Goal: Transaction & Acquisition: Register for event/course

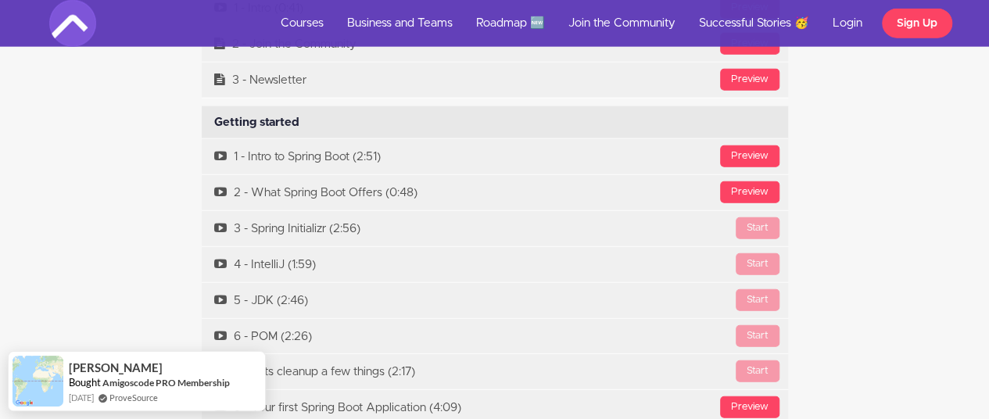
scroll to position [4795, 0]
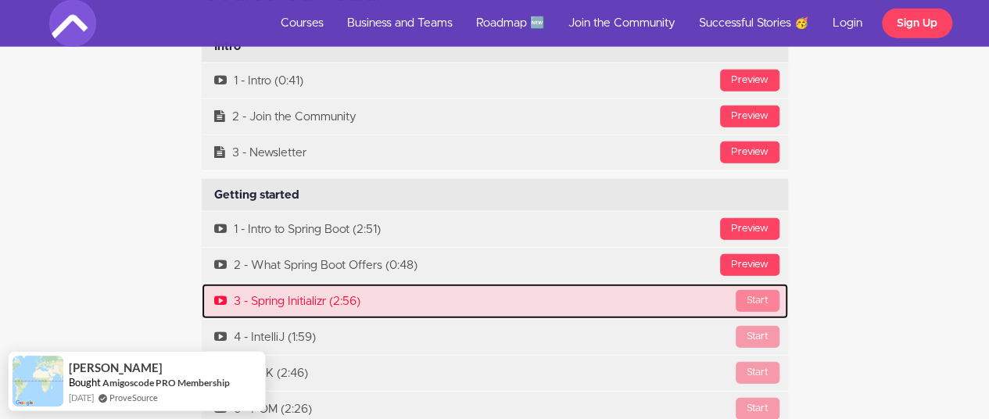
click at [754, 303] on div "Start" at bounding box center [758, 301] width 44 height 22
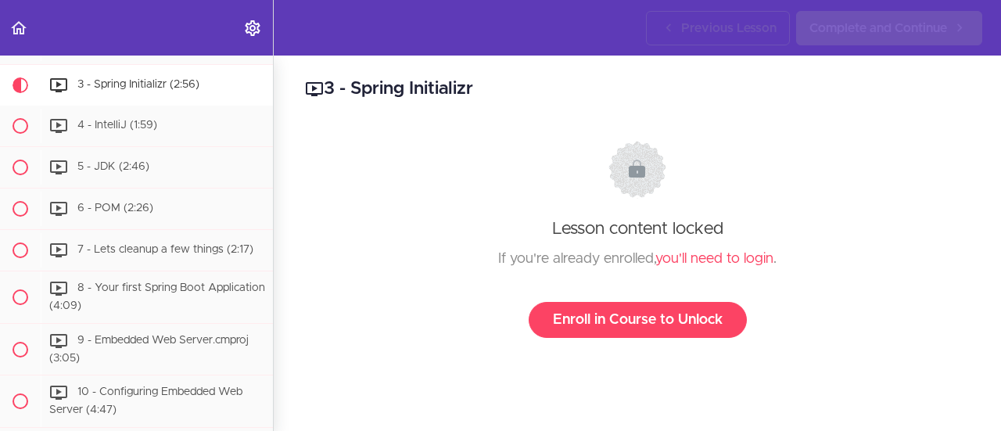
scroll to position [346, 0]
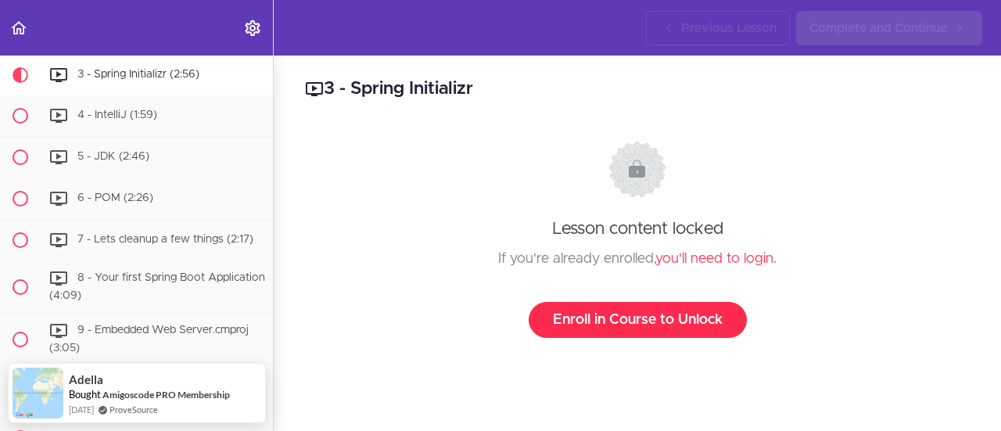
click at [552, 326] on link "Enroll in Course to Unlock" at bounding box center [637, 320] width 218 height 36
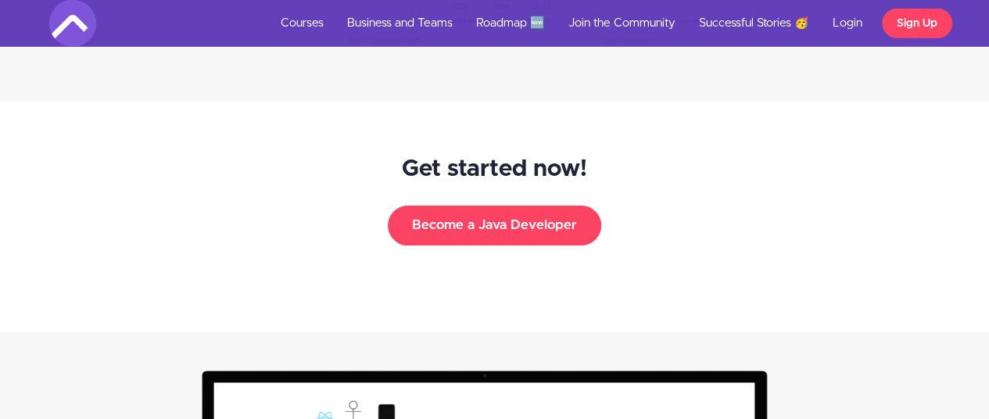
scroll to position [2417, 0]
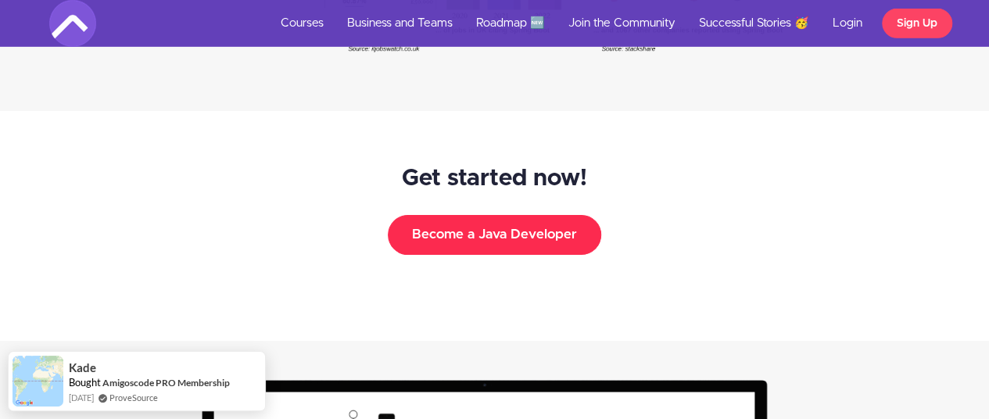
click at [414, 229] on button "Become a Java Developer" at bounding box center [494, 234] width 213 height 39
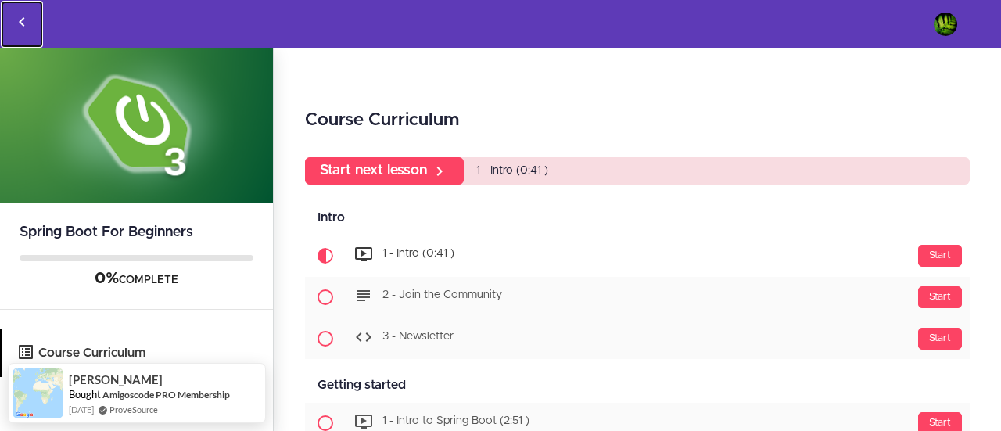
click at [27, 18] on icon "Back to courses" at bounding box center [22, 22] width 19 height 19
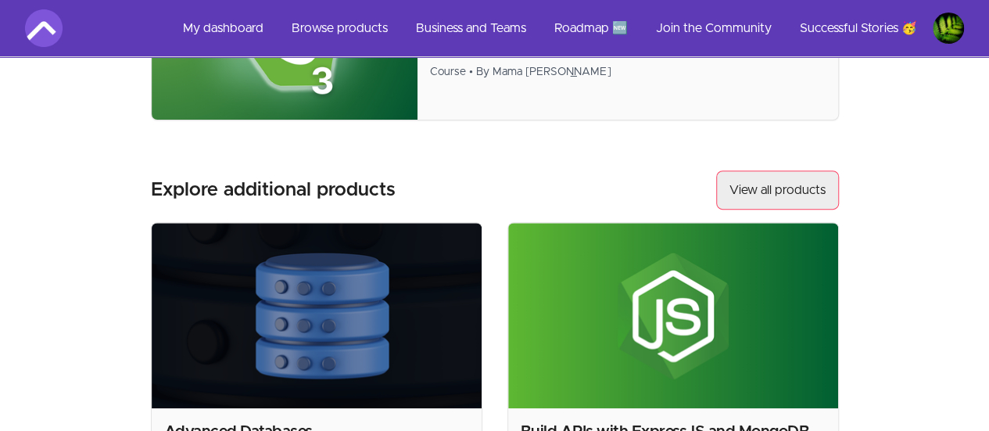
scroll to position [198, 0]
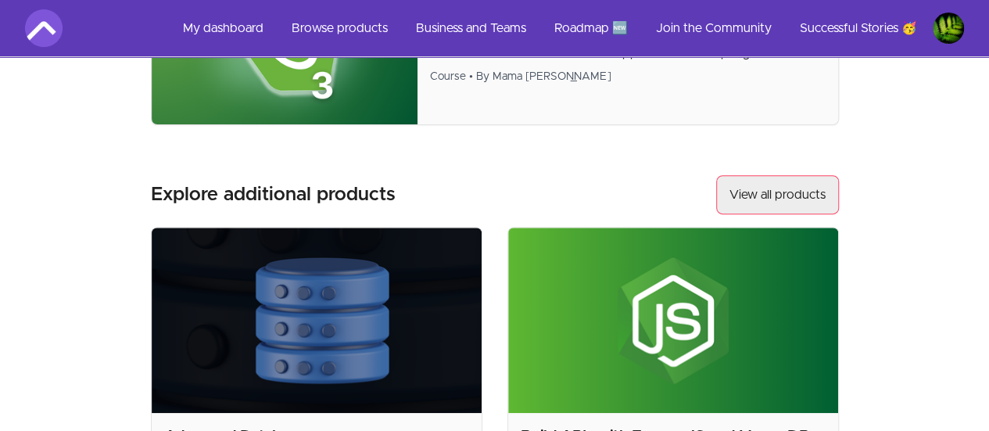
click at [732, 190] on link "View all products" at bounding box center [777, 194] width 123 height 39
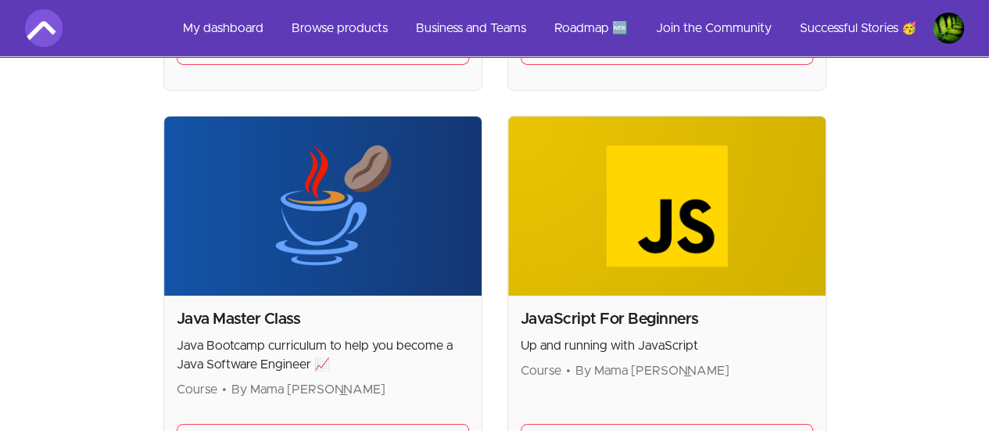
scroll to position [2659, 0]
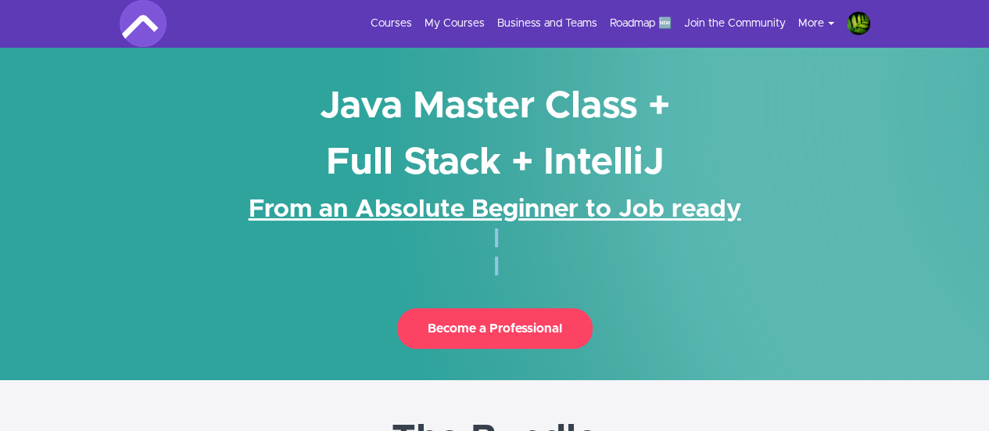
drag, startPoint x: 0, startPoint y: 0, endPoint x: 510, endPoint y: 248, distance: 566.7
click at [510, 248] on div "From an Absolute Beginner to Job ready" at bounding box center [495, 242] width 750 height 103
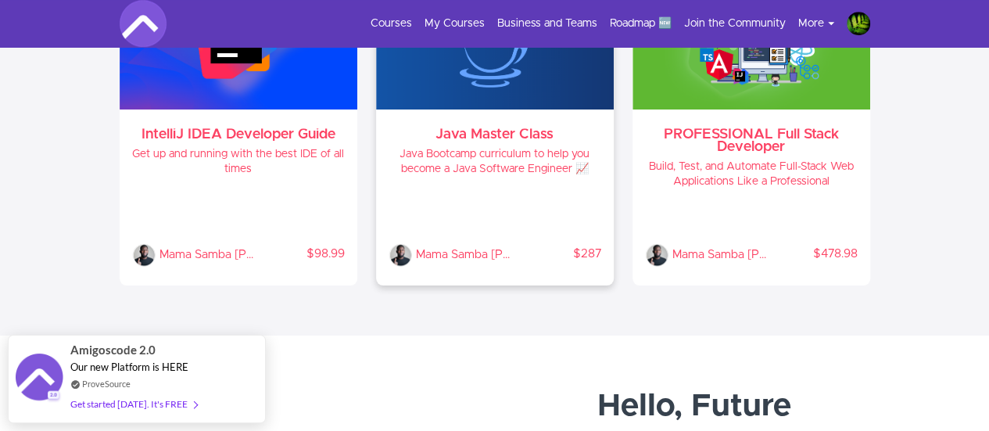
scroll to position [567, 0]
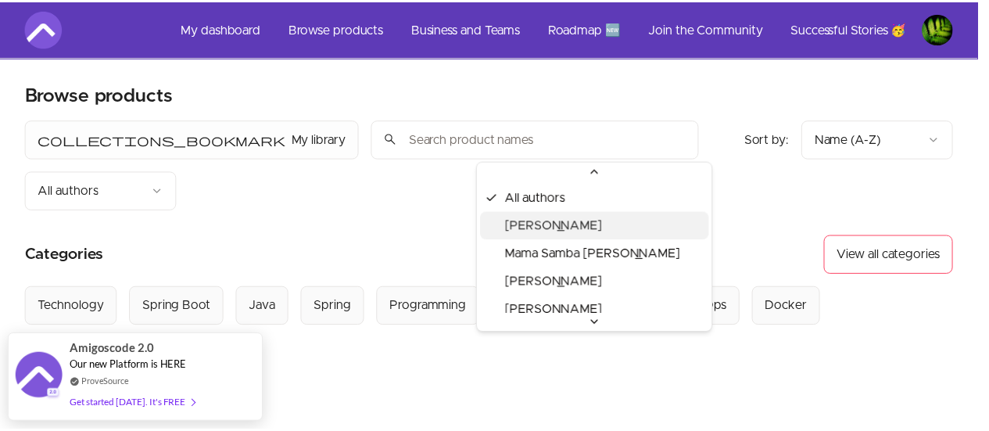
scroll to position [22, 0]
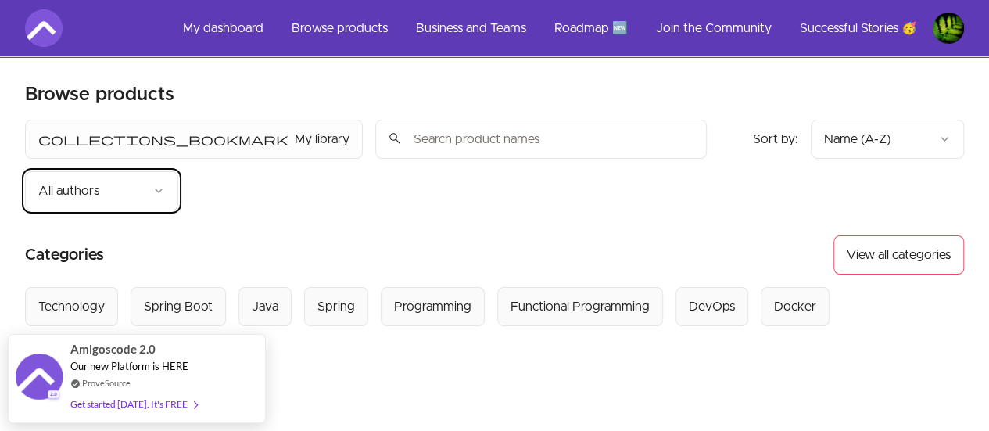
click at [295, 310] on div "Select from all categories: Technology Spring Boot Java Spring Programming Func…" at bounding box center [458, 332] width 866 height 91
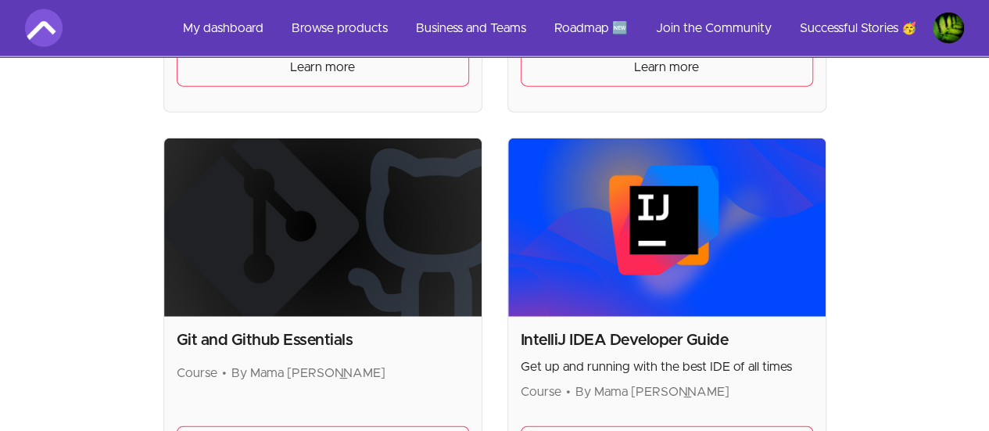
scroll to position [1917, 0]
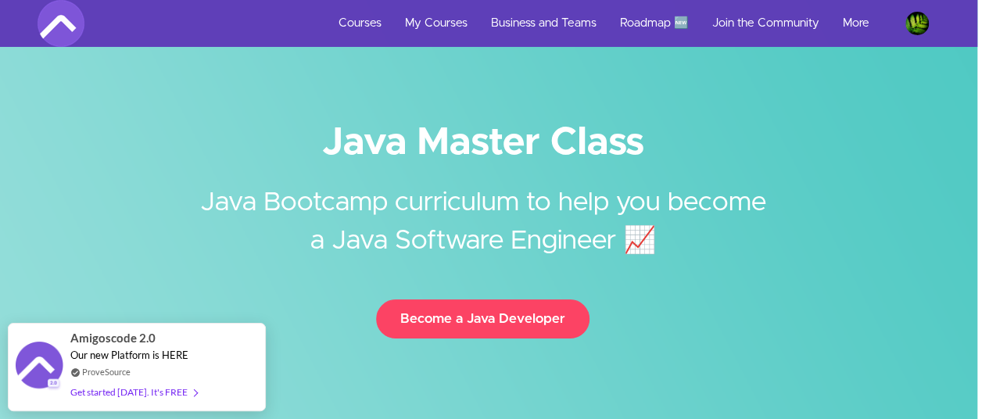
scroll to position [0, 11]
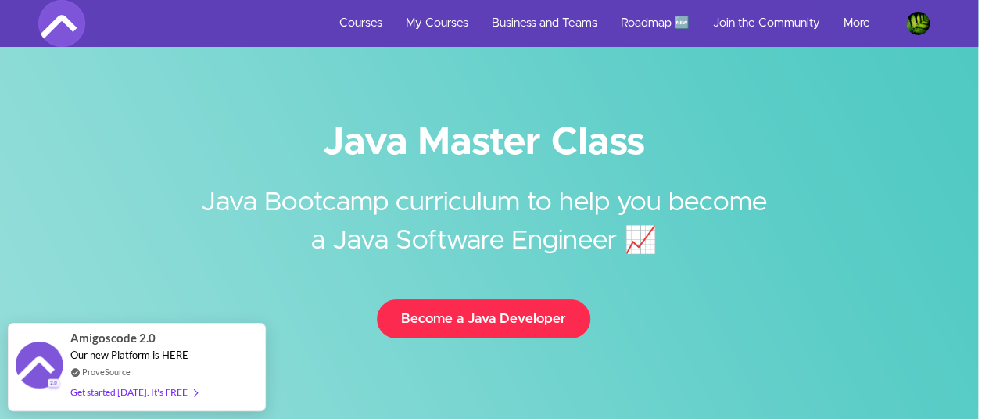
click at [410, 324] on button "Become a Java Developer" at bounding box center [483, 318] width 213 height 39
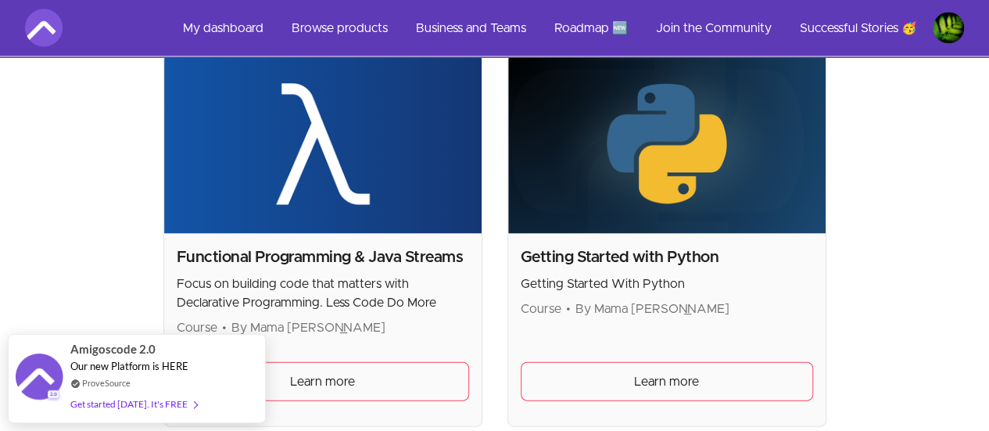
scroll to position [1548, 0]
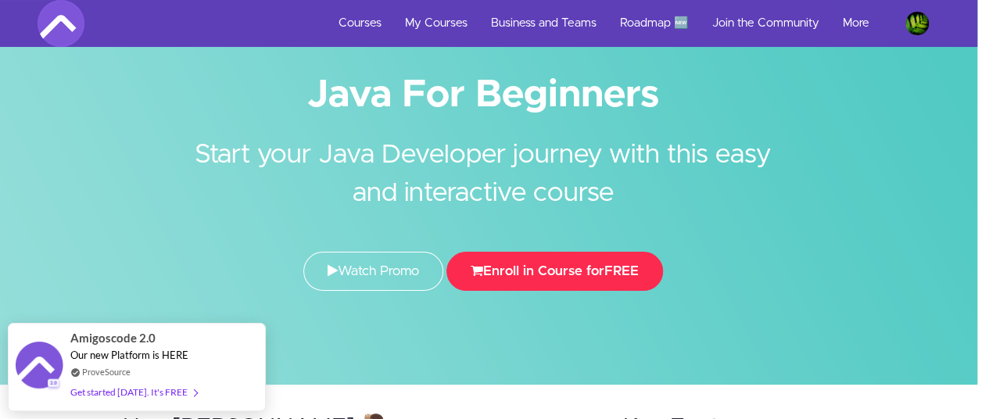
scroll to position [47, 12]
click at [488, 262] on button "Enroll in Course for FREE" at bounding box center [554, 271] width 217 height 39
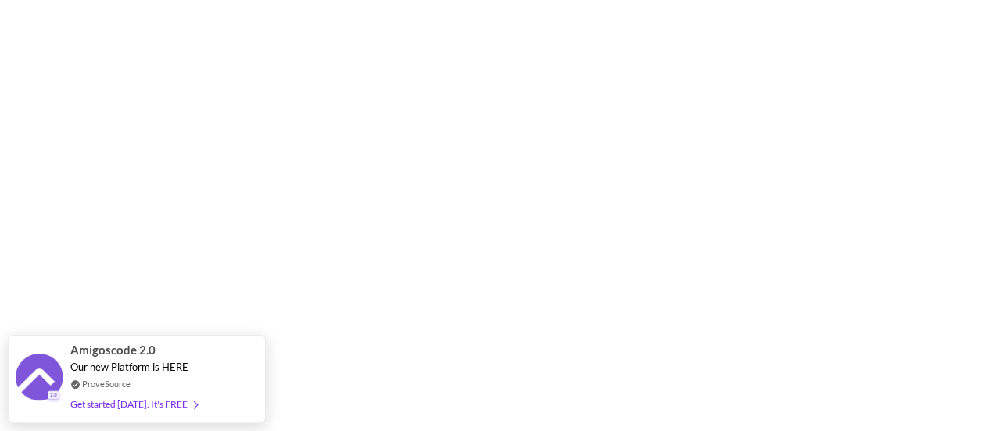
scroll to position [844, 0]
